Goal: Task Accomplishment & Management: Manage account settings

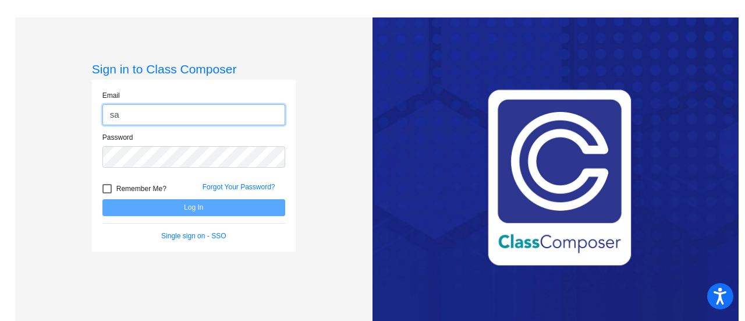
type input "[EMAIL_ADDRESS][DOMAIN_NAME]"
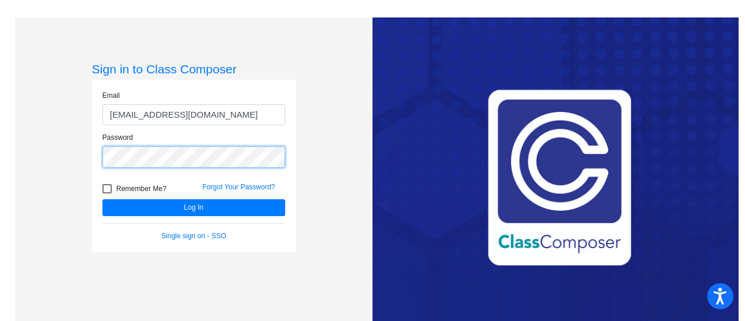
click at [102, 199] on button "Log In" at bounding box center [193, 207] width 183 height 17
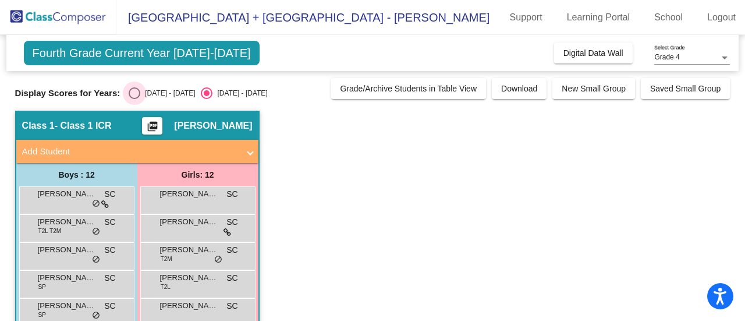
click at [149, 97] on div "[DATE] - [DATE]" at bounding box center [167, 93] width 55 height 10
click at [134, 99] on input "[DATE] - [DATE]" at bounding box center [134, 99] width 1 height 1
radio input "true"
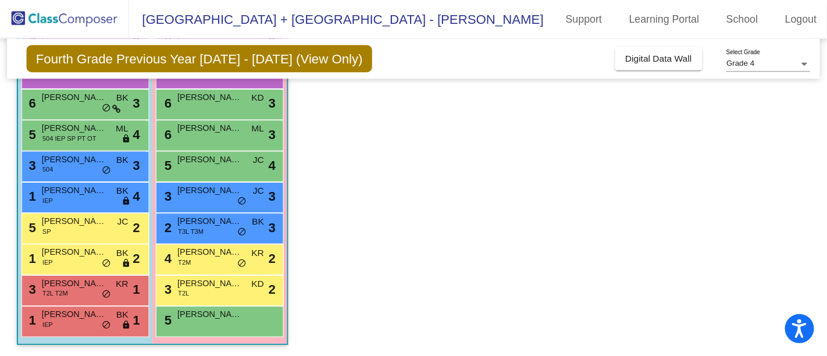
scroll to position [219, 0]
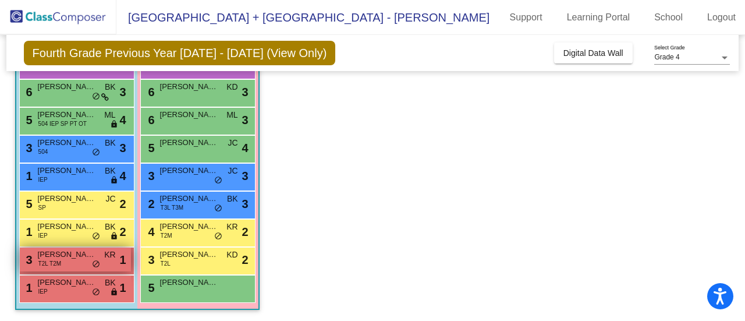
click at [58, 263] on span "T2L T2M" at bounding box center [49, 263] width 23 height 9
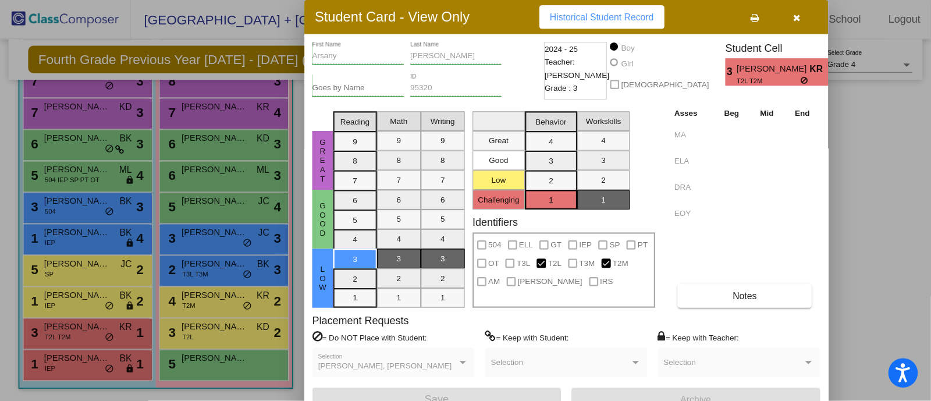
scroll to position [138, 0]
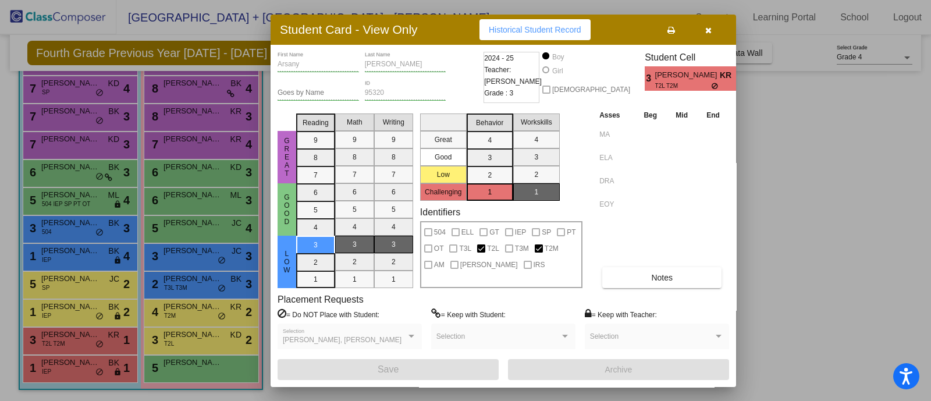
drag, startPoint x: 744, startPoint y: 6, endPoint x: 610, endPoint y: 227, distance: 257.9
click at [610, 227] on div "Asses Beg Mid End MA ELA DRA EOY Notes" at bounding box center [662, 198] width 133 height 179
click at [707, 35] on button "button" at bounding box center [707, 29] width 37 height 21
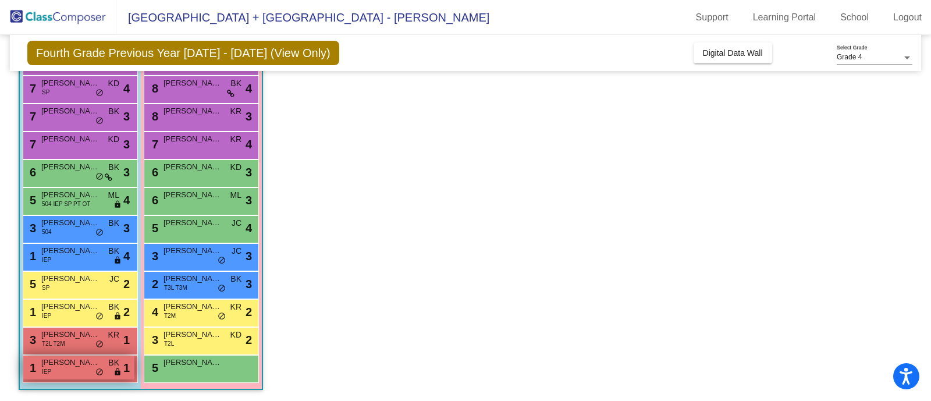
click at [75, 320] on span "[PERSON_NAME]" at bounding box center [70, 363] width 58 height 12
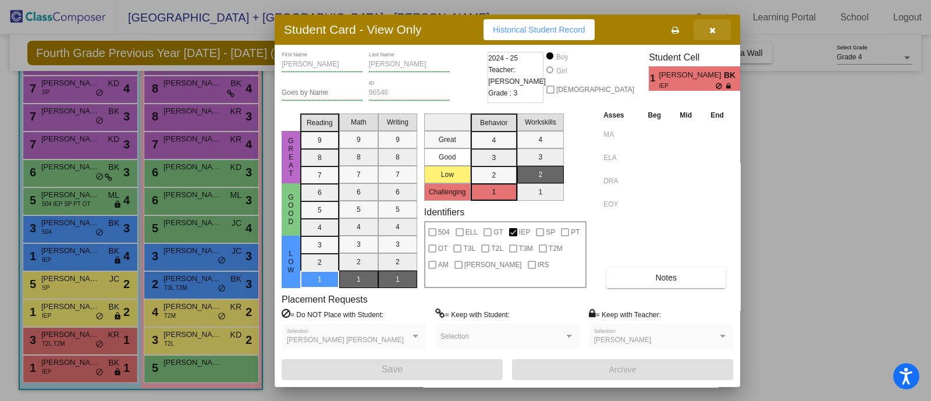
click at [713, 26] on icon "button" at bounding box center [712, 30] width 6 height 8
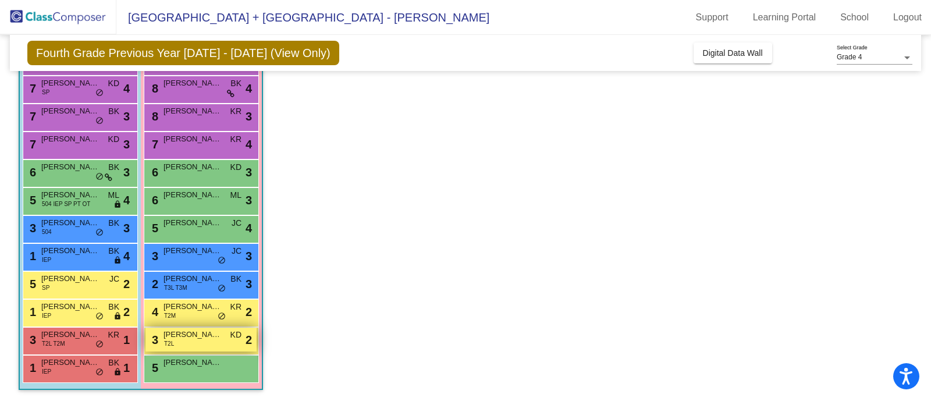
click at [194, 320] on span "[PERSON_NAME]" at bounding box center [192, 335] width 58 height 12
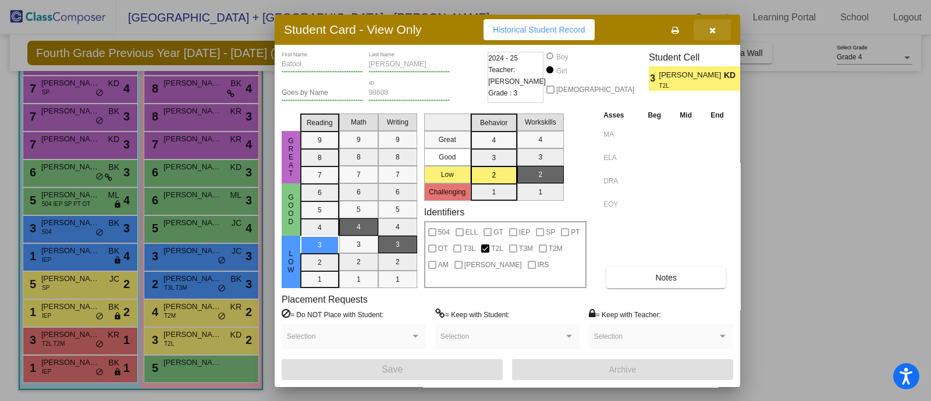
click at [710, 25] on span "button" at bounding box center [712, 29] width 6 height 9
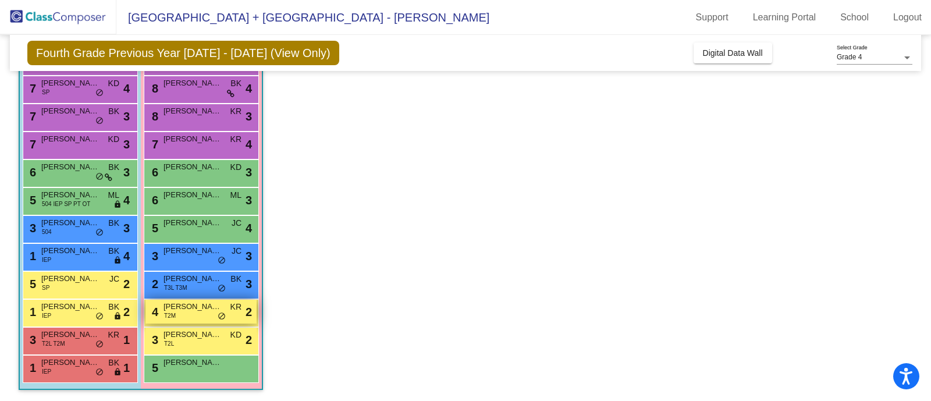
click at [188, 304] on span "[PERSON_NAME]" at bounding box center [192, 307] width 58 height 12
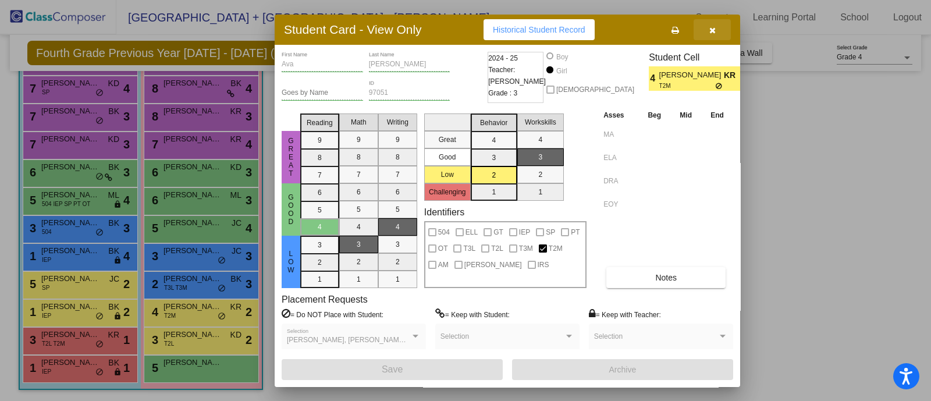
click at [710, 27] on icon "button" at bounding box center [712, 30] width 6 height 8
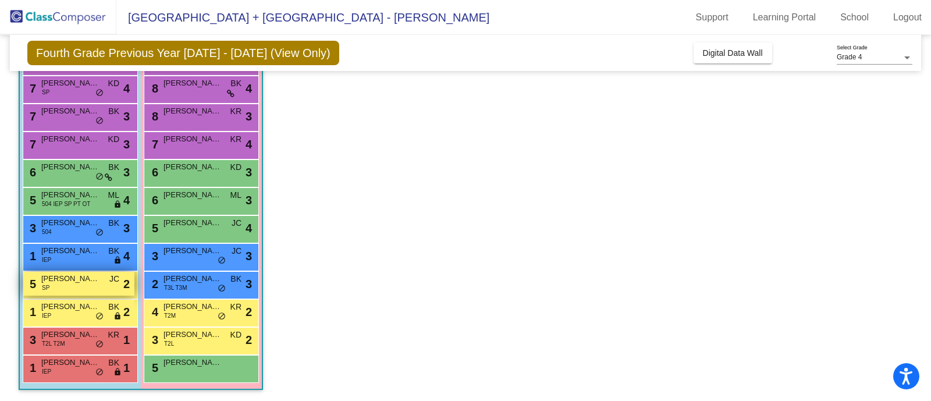
click at [87, 286] on div "5 [PERSON_NAME] SP JC lock do_not_disturb_alt 2" at bounding box center [78, 284] width 111 height 24
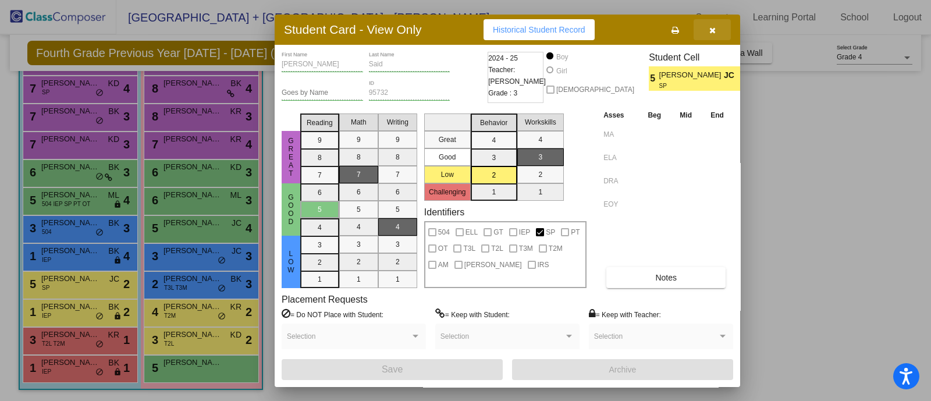
click at [715, 29] on icon "button" at bounding box center [712, 30] width 6 height 8
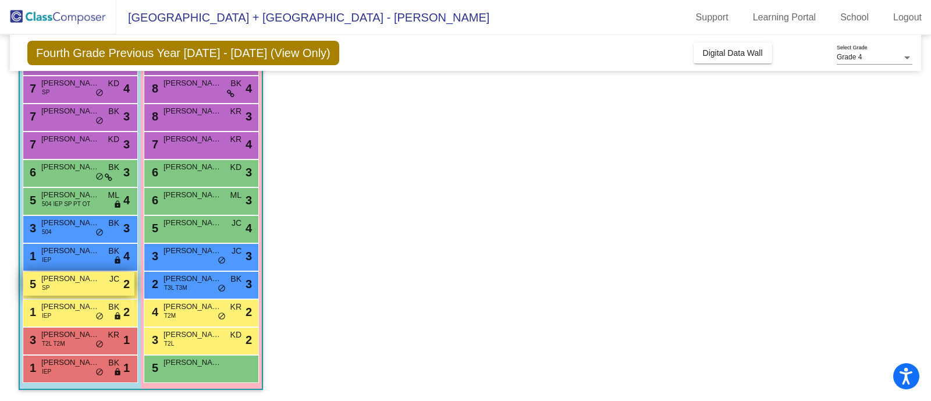
click at [77, 273] on span "[PERSON_NAME]" at bounding box center [70, 279] width 58 height 12
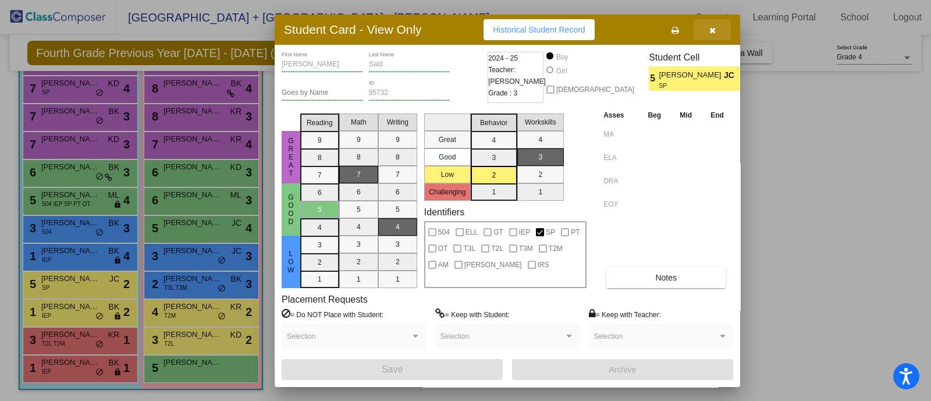
click at [712, 24] on button "button" at bounding box center [712, 29] width 37 height 21
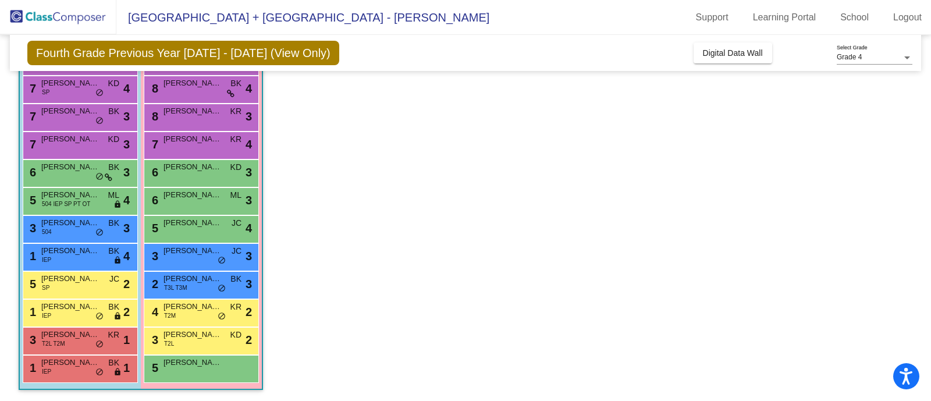
scroll to position [0, 0]
